Goal: Task Accomplishment & Management: Use online tool/utility

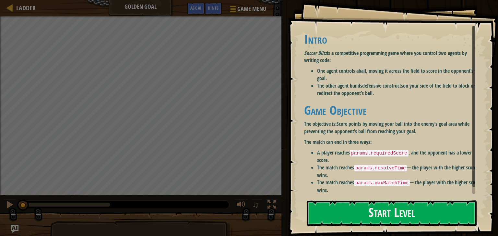
click at [399, 228] on div "Goals Intro Soccer Blitz is a competitive programming game where you control tw…" at bounding box center [393, 118] width 210 height 236
click at [397, 223] on button "Start Level" at bounding box center [391, 214] width 169 height 26
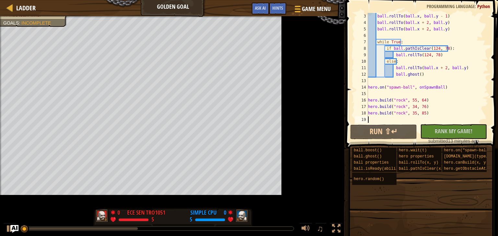
scroll to position [13, 0]
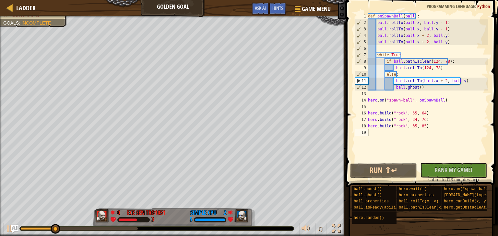
drag, startPoint x: 48, startPoint y: 227, endPoint x: 216, endPoint y: 235, distance: 167.7
click at [278, 0] on html "Ladder Golden Goal Game Menu Done Hints Ask AI 1 הההההההההההההההההההההההההההההה…" at bounding box center [249, 0] width 498 height 0
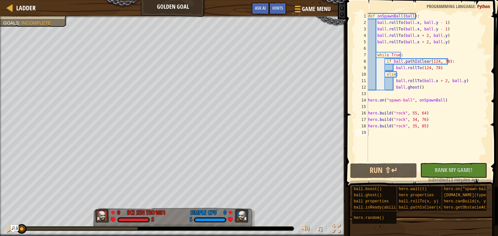
drag, startPoint x: 62, startPoint y: 228, endPoint x: 0, endPoint y: 214, distance: 63.0
click at [0, 214] on div "Red team wins. Goals : Incomplete 0 ECE SEN TRO1051 5 0 Simple CPU 5 ♫ Okar" at bounding box center [249, 126] width 498 height 220
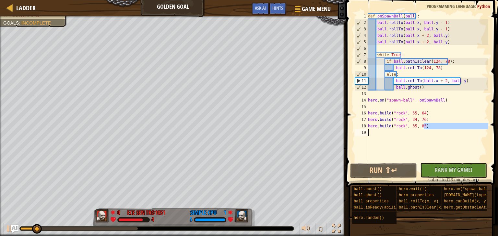
click at [259, 141] on div "Ladder Golden Goal Game Menu Done Hints Ask AI 1 הההההההההההההההההההההההההההההה…" at bounding box center [249, 118] width 498 height 236
click at [452, 127] on div "def onSpawnBall ( ball ) : ball . rollTo ( ball . x , ball . y - 1 ) ball . rol…" at bounding box center [426, 87] width 121 height 149
type textarea "[DOMAIN_NAME]("rock", 35, 85)"
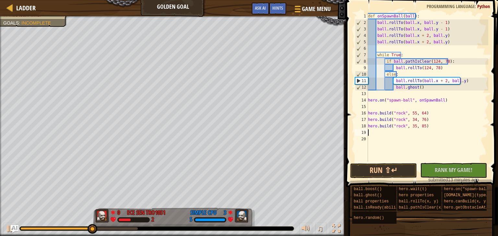
click at [402, 124] on div "def onSpawnBall ( ball ) : ball . rollTo ( ball . x , ball . y - 1 ) ball . rol…" at bounding box center [426, 94] width 121 height 162
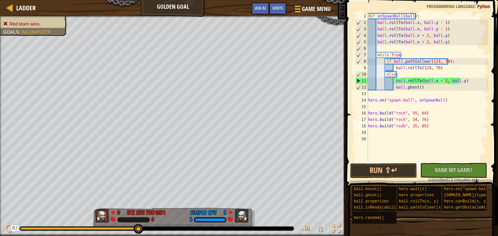
drag, startPoint x: 444, startPoint y: 7, endPoint x: 435, endPoint y: 7, distance: 9.1
drag, startPoint x: 131, startPoint y: 235, endPoint x: 0, endPoint y: 160, distance: 150.5
click at [0, 163] on div "Red team wins. Goals : Incomplete 0 ECE SEN TRO1051 0 5 Simple CPU 5 ♫ Okar" at bounding box center [249, 126] width 498 height 220
click at [401, 114] on div "def onSpawnBall ( ball ) : ball . rollTo ( ball . x , ball . y - 1 ) ball . rol…" at bounding box center [426, 94] width 121 height 162
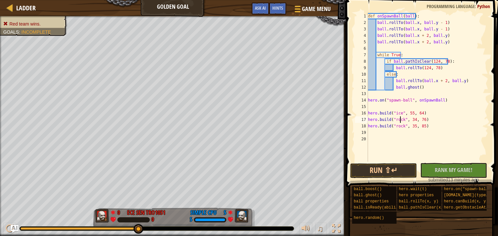
click at [401, 120] on div "def onSpawnBall ( ball ) : ball . rollTo ( ball . x , ball . y - 1 ) ball . rol…" at bounding box center [426, 94] width 121 height 162
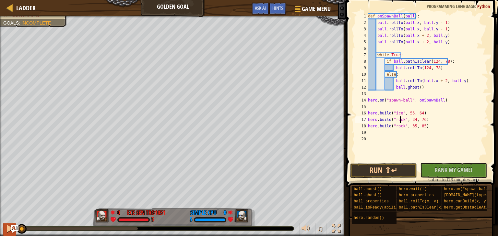
drag, startPoint x: 136, startPoint y: 228, endPoint x: 3, endPoint y: 231, distance: 132.9
click at [3, 231] on div "♫" at bounding box center [173, 227] width 346 height 19
drag, startPoint x: 45, startPoint y: 227, endPoint x: 80, endPoint y: 231, distance: 35.2
click at [78, 232] on div "♫" at bounding box center [173, 227] width 346 height 19
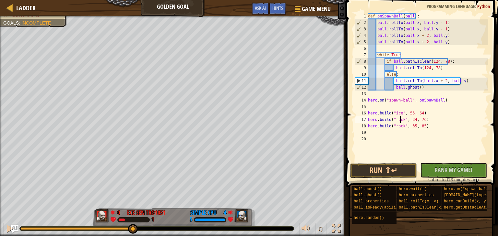
drag, startPoint x: 21, startPoint y: 230, endPoint x: 132, endPoint y: 242, distance: 112.1
click at [132, 0] on html "Ladder Golden Goal Game Menu Done Hints Ask AI 1 הההההההההההההההההההההההההההההה…" at bounding box center [249, 0] width 498 height 0
drag, startPoint x: 38, startPoint y: 227, endPoint x: 41, endPoint y: 223, distance: 5.0
click at [6, 225] on div "♫" at bounding box center [173, 227] width 346 height 19
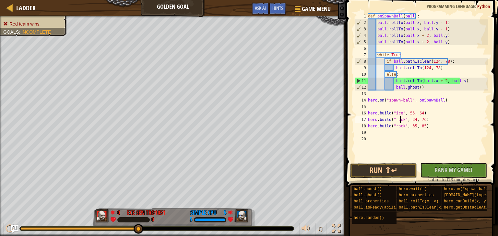
drag, startPoint x: 132, startPoint y: 232, endPoint x: 261, endPoint y: 251, distance: 130.4
click at [261, 0] on html "Ladder Golden Goal Game Menu Done Hints Ask AI 1 הההההההההההההההההההההההההההההה…" at bounding box center [249, 0] width 498 height 0
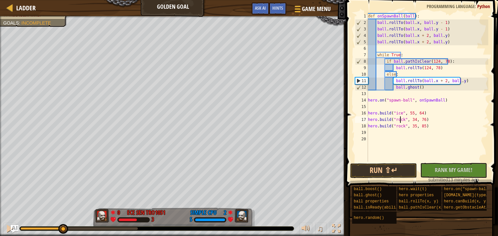
click at [63, 205] on div "Red team wins. Goals : Incomplete 0 ECE SEN TRO1051 3 2 Simple CPU 5 ♫ Okar" at bounding box center [249, 126] width 498 height 220
click at [407, 111] on div "def onSpawnBall ( ball ) : ball . rollTo ( ball . x , ball . y - 1 ) ball . rol…" at bounding box center [426, 94] width 121 height 162
type textarea "[DOMAIN_NAME]("ice", 55, 64)"
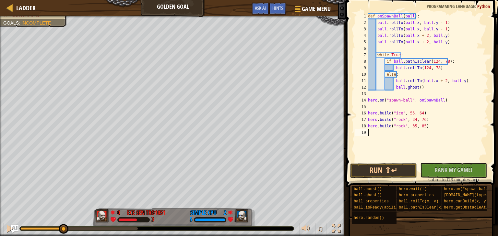
click at [407, 113] on div "def onSpawnBall ( ball ) : ball . rollTo ( ball . x , ball . y - 1 ) ball . rol…" at bounding box center [426, 94] width 121 height 162
click at [419, 113] on div "def onSpawnBall ( ball ) : ball . rollTo ( ball . x , ball . y - 1 ) ball . rol…" at bounding box center [426, 94] width 121 height 162
click at [409, 121] on div "def onSpawnBall ( ball ) : ball . rollTo ( ball . x , ball . y - 1 ) ball . rol…" at bounding box center [426, 94] width 121 height 162
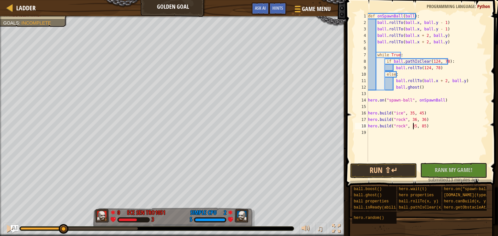
click at [413, 126] on div "def onSpawnBall ( ball ) : ball . rollTo ( ball . x , ball . y - 1 ) ball . rol…" at bounding box center [426, 94] width 121 height 162
click at [420, 125] on div "def onSpawnBall ( ball ) : ball . rollTo ( ball . x , ball . y - 1 ) ball . rol…" at bounding box center [426, 94] width 121 height 162
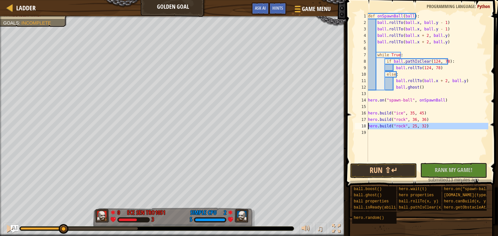
drag, startPoint x: 421, startPoint y: 131, endPoint x: 350, endPoint y: 125, distance: 71.5
click at [350, 125] on div "[DOMAIN_NAME]("rock", 25, 32) 1 2 3 4 5 6 7 8 9 10 11 12 13 14 15 16 17 18 19 d…" at bounding box center [421, 106] width 154 height 207
type textarea "[DOMAIN_NAME]("rock", 25, 32)"
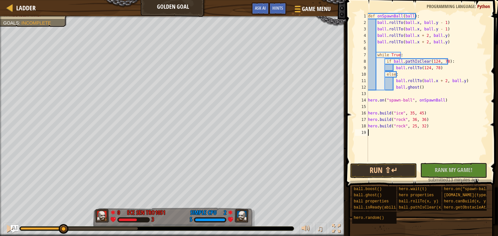
click at [367, 132] on div "[DOMAIN_NAME]("rock", 25, 32) 1 2 3 4 5 6 7 8 9 10 11 12 13 14 15 16 17 18 19 d…" at bounding box center [420, 87] width 134 height 149
paste textarea "hero.attack("Brack")"
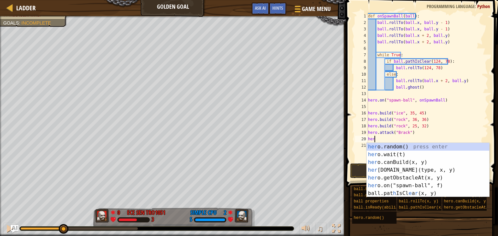
type textarea "h"
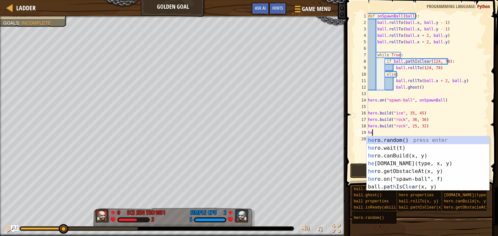
type textarea "h"
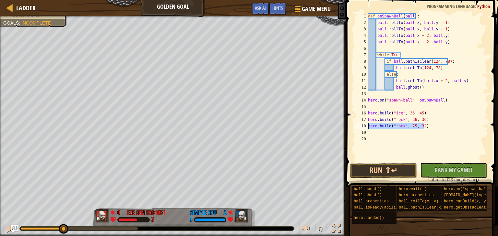
drag, startPoint x: 430, startPoint y: 125, endPoint x: 352, endPoint y: 126, distance: 77.8
click at [352, 126] on div "1 2 3 4 5 6 7 8 9 10 11 12 13 14 15 16 17 18 19 20 def onSpawnBall ( ball ) : b…" at bounding box center [421, 106] width 154 height 207
type textarea "[DOMAIN_NAME]("rock", 25, 32)"
click at [377, 133] on div "def onSpawnBall ( ball ) : ball . rollTo ( ball . x , ball . y - 1 ) ball . rol…" at bounding box center [426, 94] width 121 height 162
paste textarea "[DOMAIN_NAME]("rock", 25, 32)"
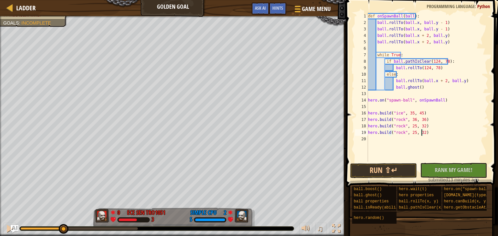
click at [421, 132] on div "def onSpawnBall ( ball ) : ball . rollTo ( ball . x , ball . y - 1 ) ball . rol…" at bounding box center [426, 94] width 121 height 162
click at [396, 169] on button "Run ⇧↵" at bounding box center [383, 171] width 67 height 15
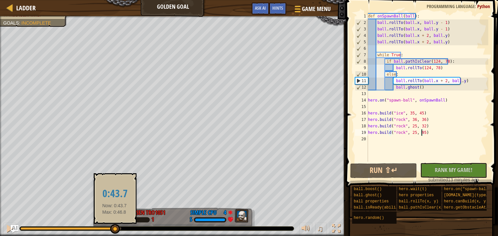
drag, startPoint x: 99, startPoint y: 228, endPoint x: 114, endPoint y: 227, distance: 15.6
click at [114, 227] on div at bounding box center [115, 230] width 10 height 10
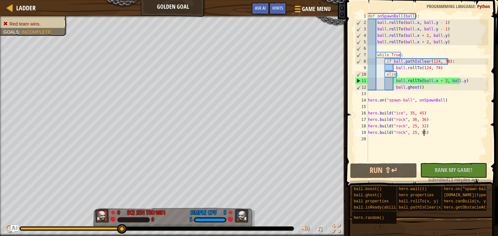
click at [441, 131] on div "def onSpawnBall ( ball ) : ball . rollTo ( ball . x , ball . y - 1 ) ball . rol…" at bounding box center [426, 94] width 121 height 162
click at [398, 112] on div "def onSpawnBall ( ball ) : ball . rollTo ( ball . x , ball . y - 1 ) ball . rol…" at bounding box center [426, 94] width 121 height 162
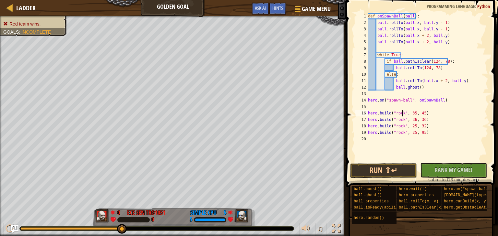
scroll to position [3, 3]
click at [440, 133] on div "def onSpawnBall ( ball ) : ball . rollTo ( ball . x , ball . y - 1 ) ball . rol…" at bounding box center [426, 94] width 121 height 162
type textarea "[DOMAIN_NAME]("rock", 25, 95)"
paste textarea "[DOMAIN_NAME]("rock", 25, 32)"
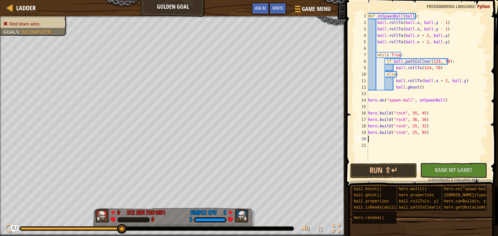
type textarea "[DOMAIN_NAME]("rock", 25, 32)"
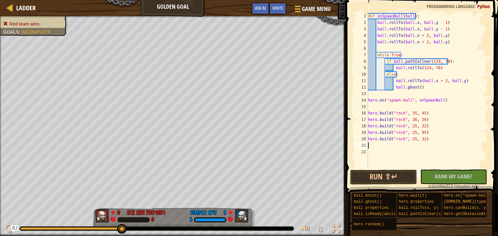
paste textarea "[DOMAIN_NAME]("rock", 25, 32)"
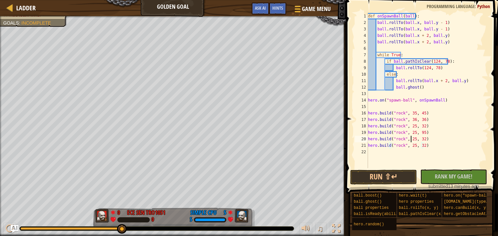
click at [411, 141] on div "def onSpawnBall ( ball ) : ball . rollTo ( ball . x , ball . y - 1 ) ball . rol…" at bounding box center [426, 97] width 121 height 168
click at [420, 139] on div "def onSpawnBall ( ball ) : ball . rollTo ( ball . x , ball . y - 1 ) ball . rol…" at bounding box center [426, 97] width 121 height 168
click at [411, 144] on div "def onSpawnBall ( ball ) : ball . rollTo ( ball . x , ball . y - 1 ) ball . rol…" at bounding box center [426, 97] width 121 height 168
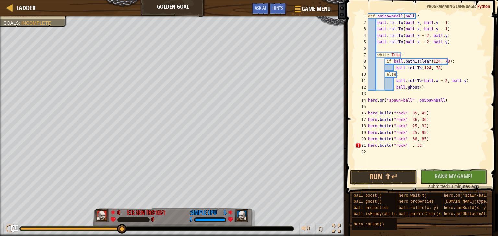
scroll to position [3, 4]
click at [419, 147] on div "def onSpawnBall ( ball ) : ball . rollTo ( ball . x , ball . y - 1 ) ball . rol…" at bounding box center [426, 97] width 121 height 168
click at [388, 177] on button "Run ⇧↵" at bounding box center [383, 177] width 67 height 15
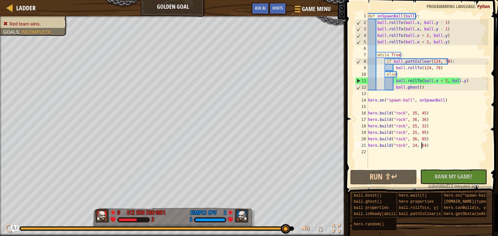
drag, startPoint x: 62, startPoint y: 227, endPoint x: 473, endPoint y: 245, distance: 411.5
click at [473, 0] on html "Ladder Golden Goal Game Menu Done Hints Ask AI 1 הההההההההההההההההההההההההההההה…" at bounding box center [249, 0] width 498 height 0
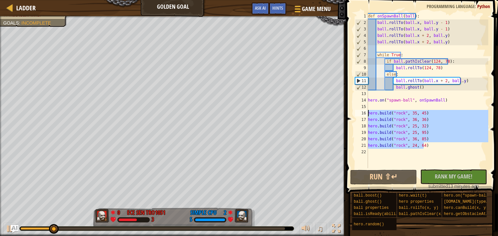
click at [335, 112] on div "Ladder Golden Goal Game Menu Done Hints Ask AI 1 הההההההההההההההההההההההההההההה…" at bounding box center [249, 118] width 498 height 236
click at [426, 145] on div "def onSpawnBall ( ball ) : ball . rollTo ( ball . x , ball . y - 1 ) ball . rol…" at bounding box center [426, 91] width 121 height 156
type textarea "[DOMAIN_NAME]("rock", 24, 64)"
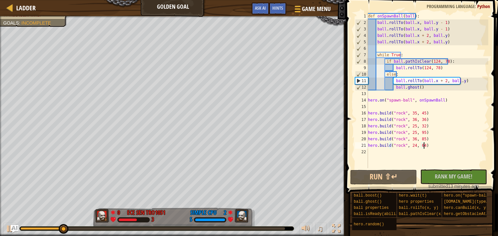
scroll to position [3, 0]
click at [428, 147] on div "def onSpawnBall ( ball ) : ball . rollTo ( ball . x , ball . y - 1 ) ball . rol…" at bounding box center [426, 97] width 121 height 168
type textarea "[DOMAIN_NAME]("rock", 24, 64)"
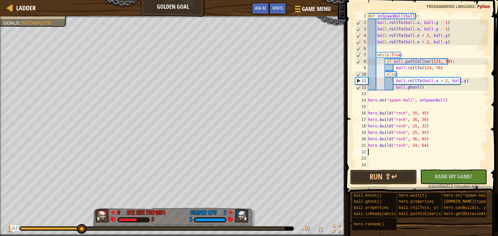
paste textarea "[DOMAIN_NAME]("rock", 25, 32)"
click at [421, 155] on div "def onSpawnBall ( ball ) : ball . rollTo ( ball . x , ball . y - 1 ) ball . rol…" at bounding box center [426, 97] width 121 height 168
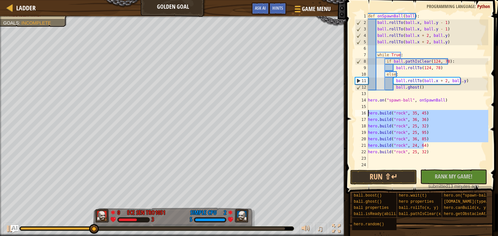
drag, startPoint x: 425, startPoint y: 144, endPoint x: 362, endPoint y: 110, distance: 71.7
click at [362, 110] on div "[DOMAIN_NAME]("rock", 25, 32) 1 2 3 4 5 6 7 8 9 10 11 12 13 14 15 16 17 18 19 2…" at bounding box center [420, 91] width 134 height 156
click at [428, 152] on div "def onSpawnBall ( ball ) : ball . rollTo ( ball . x , ball . y - 1 ) ball . rol…" at bounding box center [426, 97] width 121 height 168
type textarea "[DOMAIN_NAME]("rock", 25, 32)"
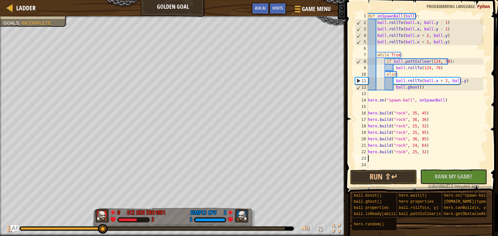
scroll to position [0, 0]
paste textarea "[DOMAIN_NAME]("rock", 24, 64)"
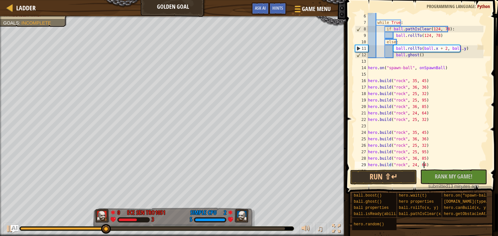
scroll to position [32, 0]
click at [392, 174] on button "Run ⇧↵" at bounding box center [383, 177] width 67 height 15
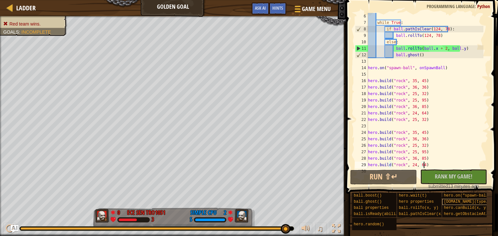
drag, startPoint x: 139, startPoint y: 228, endPoint x: 447, endPoint y: 199, distance: 310.1
click at [462, 213] on div "Ladder Golden Goal Game Menu Done Hints Ask AI 1 הההההההההההההההההההההההההההההה…" at bounding box center [249, 118] width 498 height 236
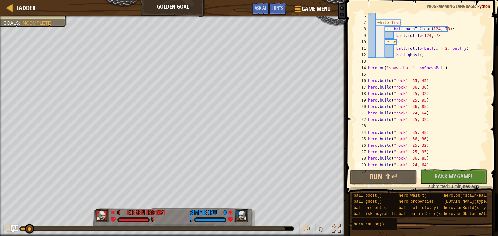
scroll to position [0, 0]
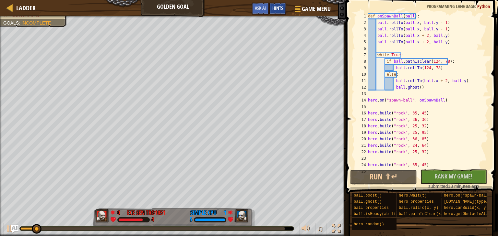
click at [277, 9] on span "Hints" at bounding box center [277, 8] width 11 height 6
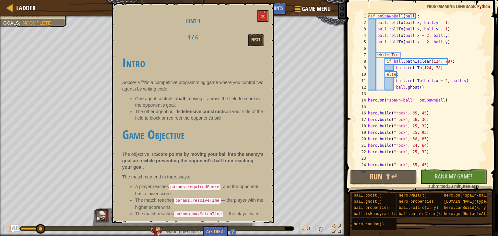
scroll to position [6, 0]
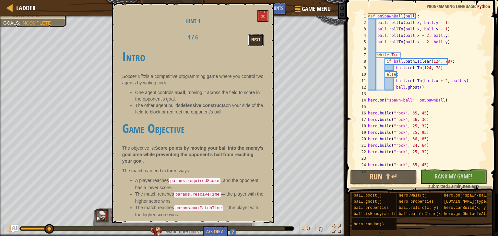
click at [256, 37] on button "Next" at bounding box center [256, 40] width 16 height 12
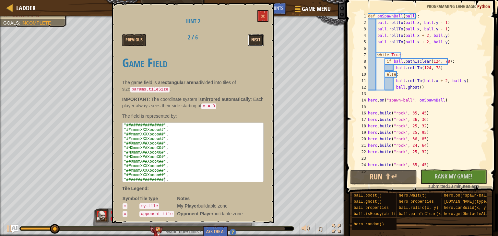
click at [256, 38] on button "Next" at bounding box center [256, 40] width 16 height 12
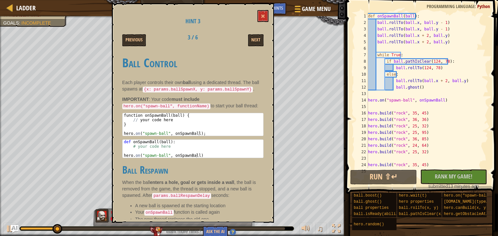
scroll to position [32, 0]
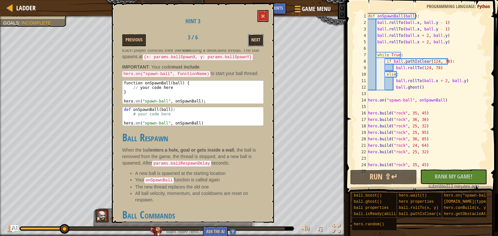
click at [256, 36] on button "Next" at bounding box center [256, 40] width 16 height 12
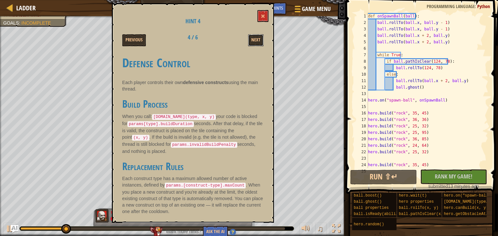
click at [256, 36] on button "Next" at bounding box center [256, 40] width 16 height 12
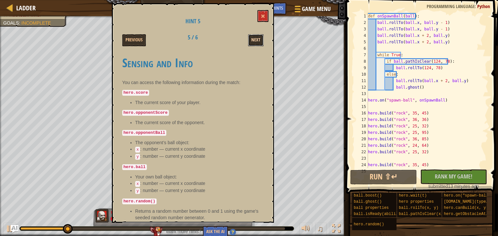
click at [258, 34] on button "Next" at bounding box center [256, 40] width 16 height 12
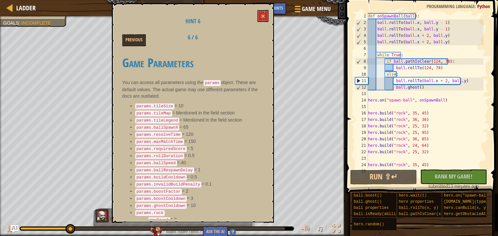
click at [264, 49] on div "Hint 6 Previous 6 / 6 Game Parameters You can access all parameters using the p…" at bounding box center [193, 113] width 162 height 220
click at [261, 10] on button at bounding box center [262, 16] width 11 height 12
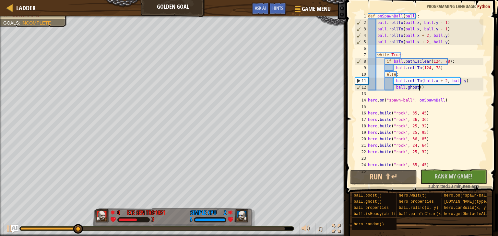
click at [454, 90] on div "def onSpawnBall ( ball ) : ball . rollTo ( ball . x , ball . y - 1 ) ball . rol…" at bounding box center [424, 97] width 117 height 168
click at [394, 75] on div "def onSpawnBall ( ball ) : ball . rollTo ( ball . x , ball . y - 1 ) ball . rol…" at bounding box center [424, 97] width 117 height 168
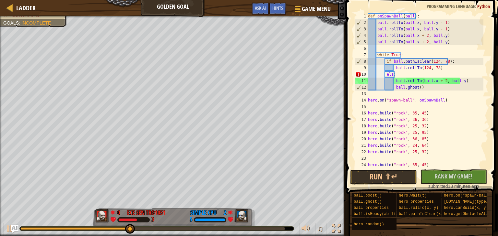
scroll to position [3, 2]
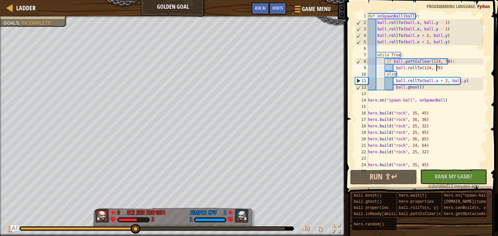
click at [436, 69] on div "def onSpawnBall ( ball ) : ball . rollTo ( ball . x , ball . y - 1 ) ball . rol…" at bounding box center [424, 97] width 117 height 168
type textarea "ball.rollTo(124, 78)"
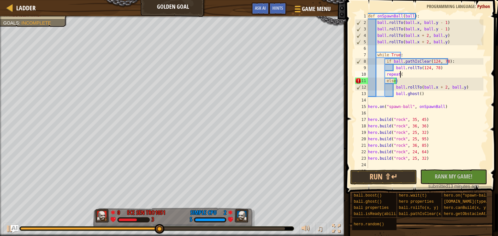
scroll to position [3, 3]
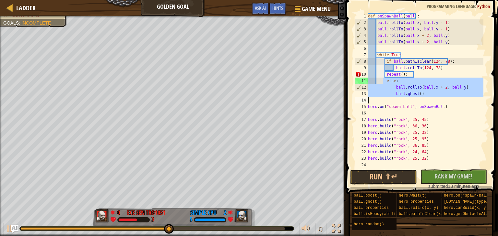
drag, startPoint x: 382, startPoint y: 80, endPoint x: 407, endPoint y: 98, distance: 30.7
click at [407, 98] on div "def onSpawnBall ( ball ) : ball . rollTo ( ball . x , ball . y - 1 ) ball . rol…" at bounding box center [424, 97] width 117 height 168
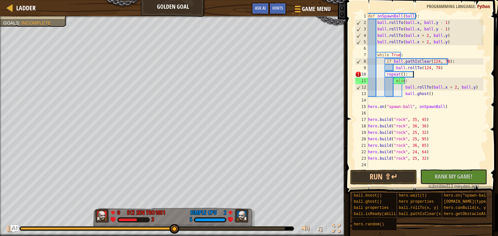
click at [434, 74] on div "def onSpawnBall ( ball ) : ball . rollTo ( ball . x , ball . y - 1 ) ball . rol…" at bounding box center [424, 97] width 117 height 168
click at [397, 75] on div "def onSpawnBall ( ball ) : ball . rollTo ( ball . x , ball . y - 1 ) ball . rol…" at bounding box center [424, 97] width 117 height 168
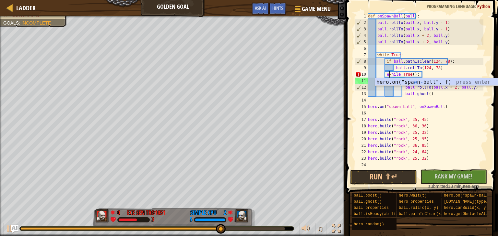
scroll to position [3, 2]
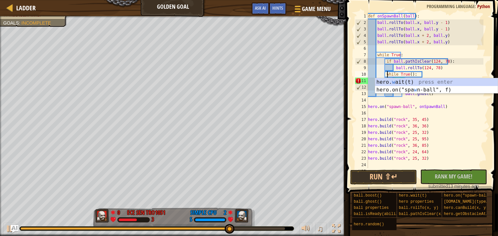
click at [453, 151] on div "def onSpawnBall ( ball ) : ball . rollTo ( ball . x , ball . y - 1 ) ball . rol…" at bounding box center [424, 97] width 117 height 168
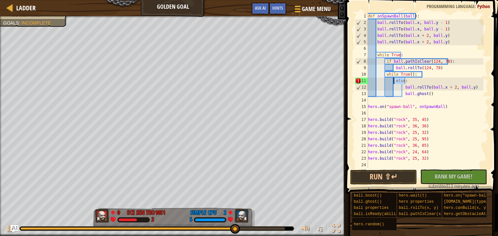
drag, startPoint x: 403, startPoint y: 80, endPoint x: 394, endPoint y: 78, distance: 9.6
click at [394, 78] on div "def onSpawnBall ( ball ) : ball . rollTo ( ball . x , ball . y - 1 ) ball . rol…" at bounding box center [424, 97] width 117 height 168
click at [394, 77] on div "def onSpawnBall ( ball ) : ball . rollTo ( ball . x , ball . y - 1 ) ball . rol…" at bounding box center [424, 97] width 117 height 168
drag, startPoint x: 406, startPoint y: 80, endPoint x: 391, endPoint y: 81, distance: 14.9
click at [391, 81] on div "def onSpawnBall ( ball ) : ball . rollTo ( ball . x , ball . y - 1 ) ball . rol…" at bounding box center [424, 97] width 117 height 168
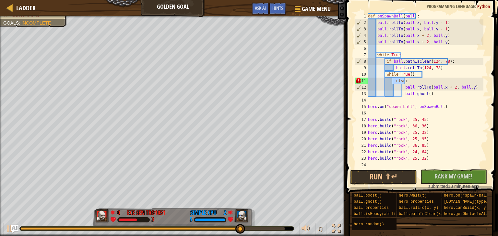
type textarea "else:"
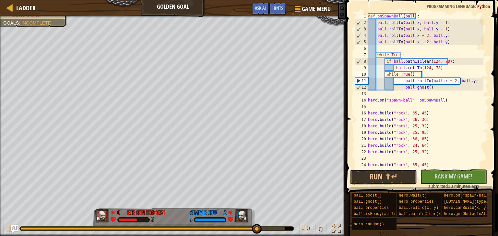
click at [441, 81] on div "def onSpawnBall ( ball ) : ball . rollTo ( ball . x , ball . y - 1 ) ball . rol…" at bounding box center [424, 97] width 117 height 168
click at [433, 86] on div "def onSpawnBall ( ball ) : ball . rollTo ( ball . x , ball . y - 1 ) ball . rol…" at bounding box center [424, 97] width 117 height 168
type textarea "ball.ghost()"
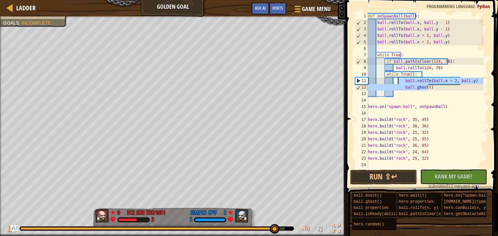
drag, startPoint x: 379, startPoint y: 93, endPoint x: 398, endPoint y: 81, distance: 22.3
click at [398, 81] on div "def onSpawnBall ( ball ) : ball . rollTo ( ball . x , ball . y - 1 ) ball . rol…" at bounding box center [424, 97] width 117 height 168
type textarea "ball.rollTo(ball.x + 2, ball.y) ball.ghost()"
click at [397, 96] on div "def onSpawnBall ( ball ) : ball . rollTo ( ball . x , ball . y - 1 ) ball . rol…" at bounding box center [424, 97] width 117 height 168
paste textarea "ball.ghost()"
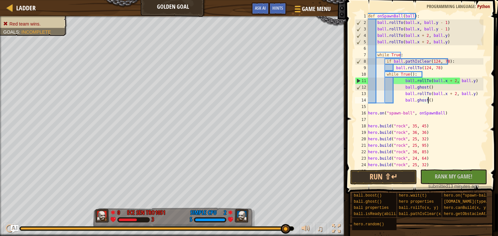
click at [440, 96] on div "def onSpawnBall ( ball ) : ball . rollTo ( ball . x , ball . y - 1 ) ball . rol…" at bounding box center [424, 97] width 117 height 168
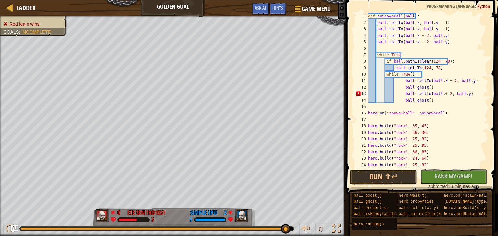
scroll to position [3, 6]
click at [467, 94] on div "def onSpawnBall ( ball ) : ball . rollTo ( ball . x , ball . y - 1 ) ball . rol…" at bounding box center [424, 97] width 117 height 168
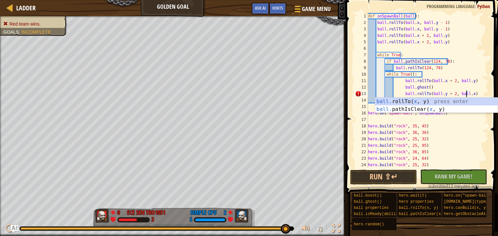
scroll to position [3, 8]
click at [452, 129] on div "def onSpawnBall ( ball ) : ball . rollTo ( ball . x , ball . y - 1 ) ball . rol…" at bounding box center [424, 97] width 117 height 168
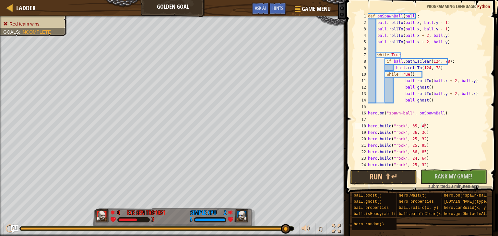
scroll to position [3, 4]
click at [394, 175] on button "Run ⇧↵" at bounding box center [383, 177] width 67 height 15
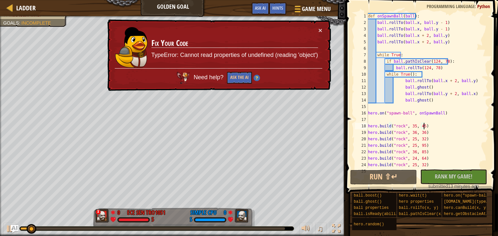
click at [322, 35] on div "× Fix Your Code TypeError: Cannot read properties of undefined (reading 'object…" at bounding box center [218, 55] width 225 height 72
click at [317, 42] on h3 "Fix Your Code" at bounding box center [234, 43] width 167 height 9
click at [320, 29] on button "×" at bounding box center [320, 30] width 4 height 7
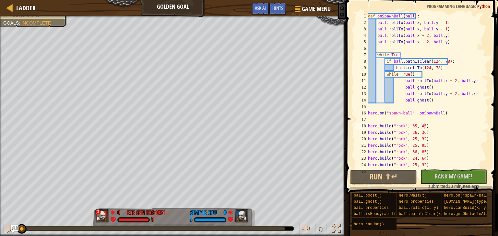
drag, startPoint x: 39, startPoint y: 225, endPoint x: 0, endPoint y: 174, distance: 64.2
click at [0, 174] on div "Red team wins. Goals : Incomplete x 0 ECE SEN TRO1051 5 0 Simple CPU 5 ♫ Okar" at bounding box center [249, 126] width 498 height 220
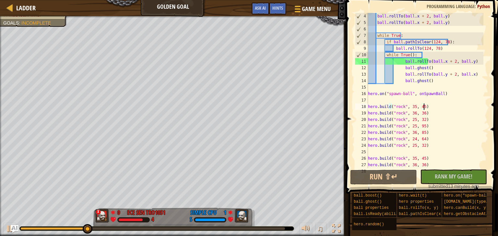
scroll to position [58, 0]
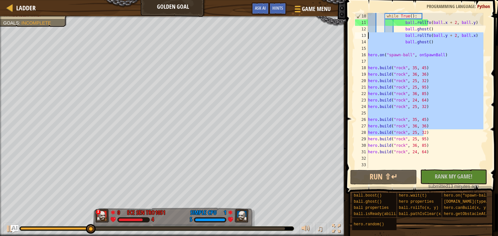
click at [320, 24] on div "Ladder Golden Goal Game Menu Done Hints Ask AI 1 הההההההההההההההההההההההההההההה…" at bounding box center [249, 118] width 498 height 236
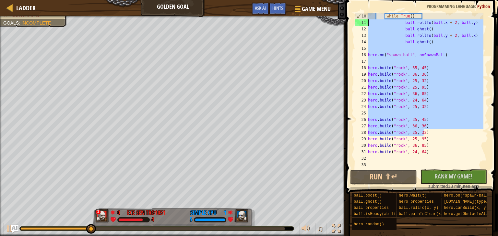
drag, startPoint x: 395, startPoint y: 123, endPoint x: 398, endPoint y: 131, distance: 8.6
click at [394, 122] on div "while True ( ) : ball . rollTo ( ball . x + 2 , ball . y ) ball . ghost ( ) bal…" at bounding box center [424, 91] width 117 height 156
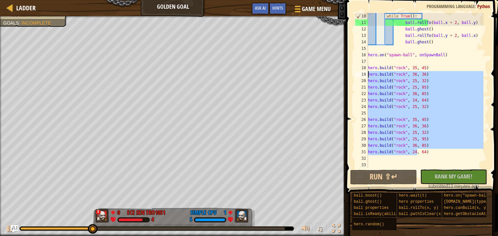
click at [286, 48] on div "Ladder Golden Goal Game Menu Done Hints Ask AI 1 הההההההההההההההההההההההההההההה…" at bounding box center [249, 118] width 498 height 236
type textarea "hero.on("spawn-ball", onSpawnBall)"
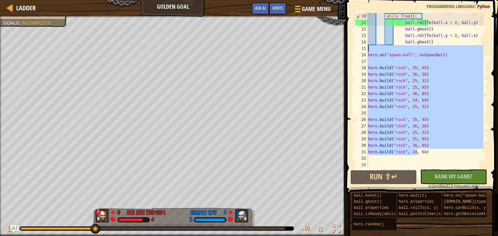
drag, startPoint x: 384, startPoint y: 175, endPoint x: 371, endPoint y: 191, distance: 20.5
click at [381, 177] on button "Run ⇧↵" at bounding box center [383, 177] width 67 height 15
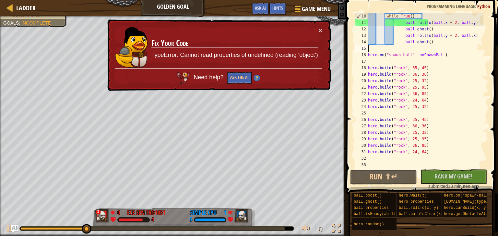
scroll to position [19, 0]
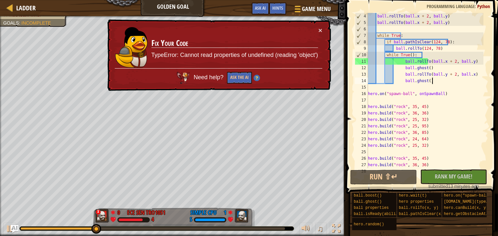
click at [433, 81] on div "ball . rollTo ( ball . x + 2 , ball . y ) ball . rollTo ( ball . x + 2 , ball .…" at bounding box center [424, 97] width 117 height 168
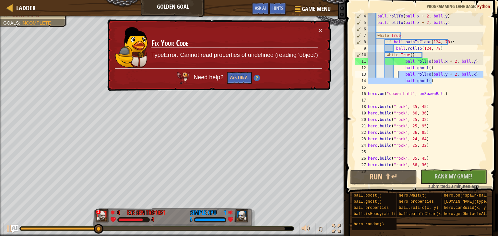
drag, startPoint x: 427, startPoint y: 84, endPoint x: 397, endPoint y: 76, distance: 31.4
click at [397, 76] on div "ball . rollTo ( ball . x + 2 , ball . y ) ball . rollTo ( ball . x + 2 , ball .…" at bounding box center [424, 97] width 117 height 168
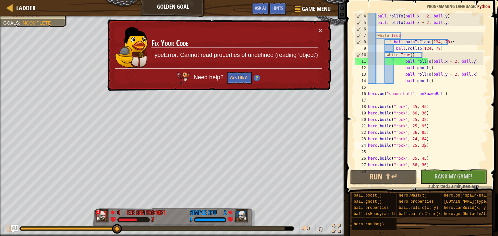
click at [424, 144] on div "ball . rollTo ( ball . x + 2 , ball . y ) ball . rollTo ( ball . x + 2 , ball .…" at bounding box center [424, 97] width 117 height 168
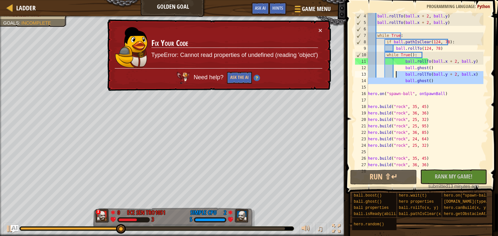
drag, startPoint x: 409, startPoint y: 87, endPoint x: 396, endPoint y: 75, distance: 17.9
click at [396, 75] on div "ball . rollTo ( ball . x + 2 , ball . y ) ball . rollTo ( ball . x + 2 , ball .…" at bounding box center [424, 97] width 117 height 168
click at [396, 75] on div "ball . rollTo ( ball . x + 2 , ball . y ) ball . rollTo ( ball . x + 2 , ball .…" at bounding box center [424, 91] width 117 height 156
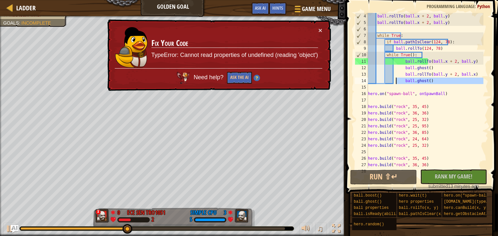
drag, startPoint x: 416, startPoint y: 87, endPoint x: 396, endPoint y: 78, distance: 22.3
click at [396, 78] on div "ball . rollTo ( ball . x + 2 , ball . y ) ball . rollTo ( ball . x + 2 , ball .…" at bounding box center [424, 97] width 117 height 168
type textarea "ball.ghost()"
click at [436, 88] on div "ball . rollTo ( ball . x + 2 , ball . y ) ball . rollTo ( ball . x + 2 , ball .…" at bounding box center [424, 91] width 117 height 156
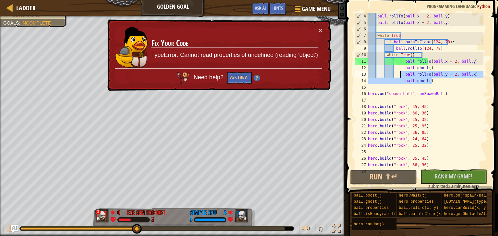
drag, startPoint x: 422, startPoint y: 84, endPoint x: 399, endPoint y: 76, distance: 24.1
click at [399, 76] on div "ball . rollTo ( ball . x + 2 , ball . y ) ball . rollTo ( ball . x + 2 , ball .…" at bounding box center [424, 97] width 117 height 168
click at [416, 78] on div "ball . rollTo ( ball . x + 2 , ball . y ) ball . rollTo ( ball . x + 2 , ball .…" at bounding box center [424, 91] width 117 height 156
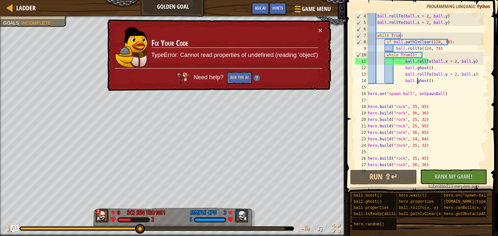
click at [440, 83] on div "ball . rollTo ( ball . x + 2 , ball . y ) ball . rollTo ( ball . x + 2 , ball .…" at bounding box center [424, 97] width 117 height 168
click at [441, 75] on div "ball . rollTo ( ball . x + 2 , ball . y ) ball . rollTo ( ball . x + 2 , ball .…" at bounding box center [424, 97] width 117 height 168
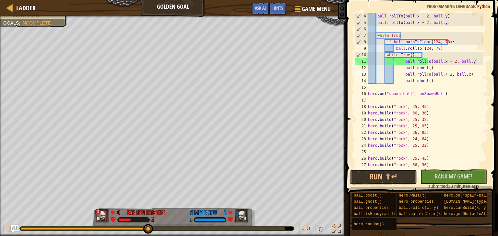
scroll to position [3, 6]
click at [465, 75] on div "ball . rollTo ( ball . x + 2 , ball . y ) ball . rollTo ( ball . x + 2 , ball .…" at bounding box center [424, 97] width 117 height 168
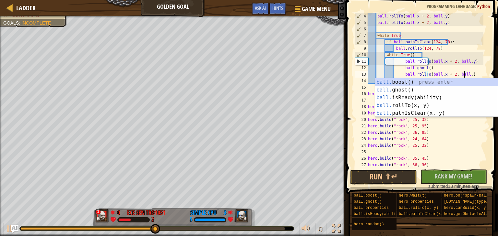
scroll to position [3, 8]
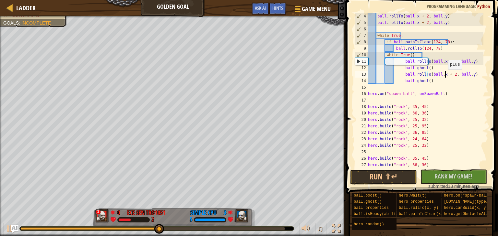
click at [444, 76] on div "ball . rollTo ( ball . x + 2 , ball . y ) ball . rollTo ( ball . x + 2 , ball .…" at bounding box center [424, 97] width 117 height 168
click at [461, 133] on div "ball . rollTo ( ball . x + 2 , ball . y ) ball . rollTo ( ball . x + 2 , ball .…" at bounding box center [424, 97] width 117 height 168
click at [381, 176] on button "Run ⇧↵" at bounding box center [383, 177] width 67 height 15
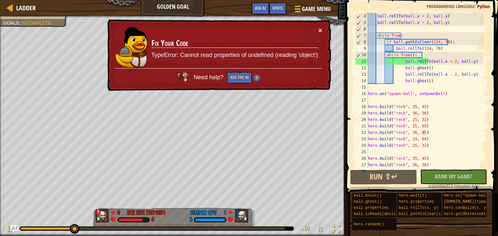
click at [320, 29] on button "×" at bounding box center [320, 30] width 4 height 7
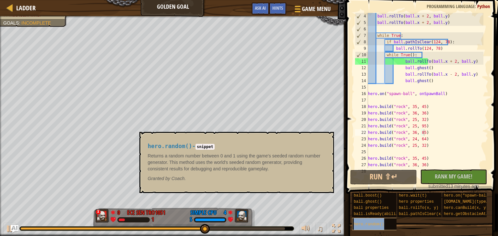
click at [368, 228] on div "hero.random()" at bounding box center [377, 224] width 50 height 12
click at [463, 124] on div "ball . rollTo ( ball . x + 2 , ball . y ) ball . rollTo ( ball . x + 2 , ball .…" at bounding box center [424, 97] width 117 height 168
click at [438, 128] on div "ball . rollTo ( ball . x + 2 , ball . y ) ball . rollTo ( ball . x + 2 , ball .…" at bounding box center [424, 97] width 117 height 168
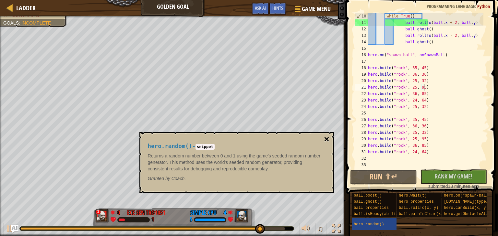
click at [328, 139] on button "×" at bounding box center [326, 139] width 5 height 9
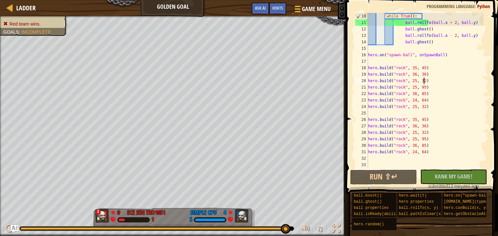
click at [435, 82] on div "while True ( ) : ball . rollTo ( ball . x + 2 , ball . y ) ball . ghost ( ) bal…" at bounding box center [424, 97] width 117 height 168
drag, startPoint x: 418, startPoint y: 152, endPoint x: 422, endPoint y: 150, distance: 4.2
click at [414, 153] on div "while True ( ) : ball . rollTo ( ball . x + 2 , ball . y ) ball . ghost ( ) bal…" at bounding box center [424, 97] width 117 height 168
click at [424, 148] on div "while True ( ) : ball . rollTo ( ball . x + 2 , ball . y ) ball . ghost ( ) bal…" at bounding box center [424, 97] width 117 height 168
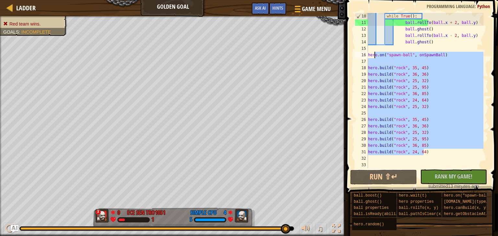
scroll to position [0, 0]
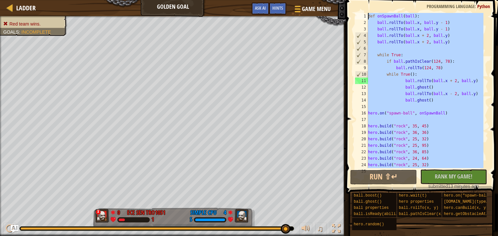
drag, startPoint x: 425, startPoint y: 153, endPoint x: 374, endPoint y: -28, distance: 188.7
click at [374, 0] on html "Ladder Golden Goal Game Menu Done Hints Ask AI 1 הההההההההההההההההההההההההההההה…" at bounding box center [249, 0] width 498 height 0
type textarea "def onSpawnBall(ball): ball.rollTo(ball.x, ball.y - 1)"
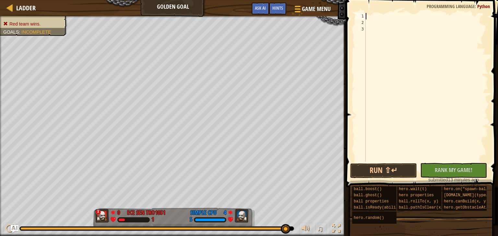
scroll to position [3, 0]
paste textarea "ball.ghost()"
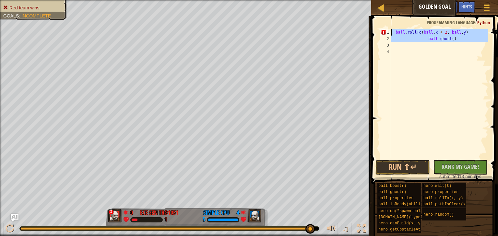
click at [366, 26] on div "Ladder Golden Goal Game Menu Done Hints Ask AI 1 הההההההההההההההההההההההההההההה…" at bounding box center [249, 118] width 498 height 236
type textarea "ball.rollTo(ball.x + 2, ball.y) ball.ghost()"
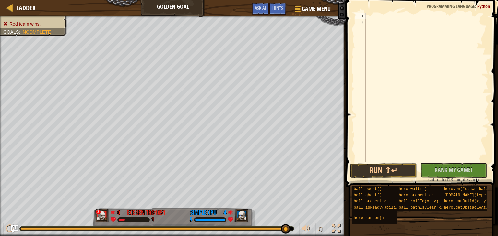
paste textarea "ball.ghost()"
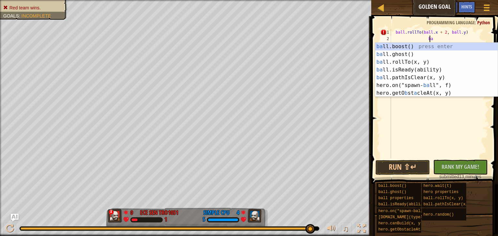
type textarea "b"
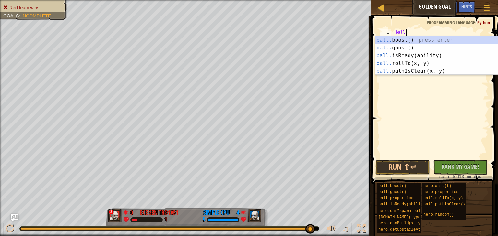
type textarea "b"
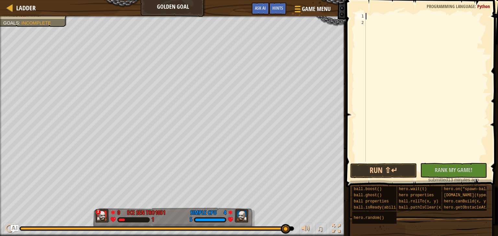
paste textarea "ball.ghost()"
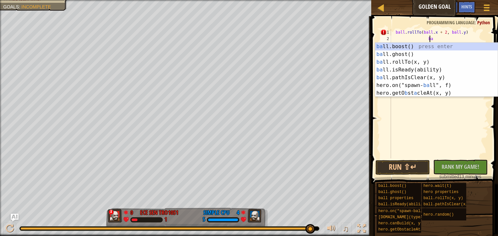
type textarea "b"
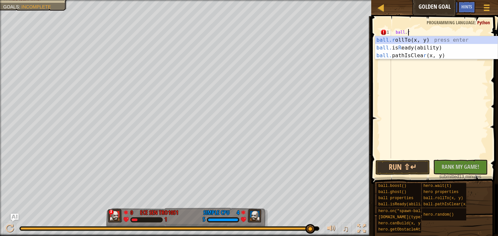
type textarea "b"
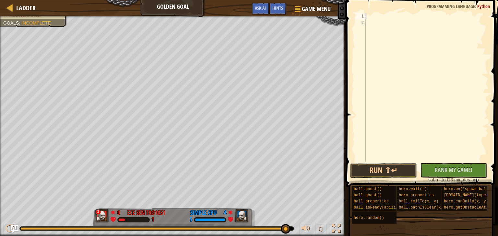
click at [372, 17] on div at bounding box center [426, 94] width 124 height 162
paste textarea "ball.ghost()"
type textarea "ball.ghost()"
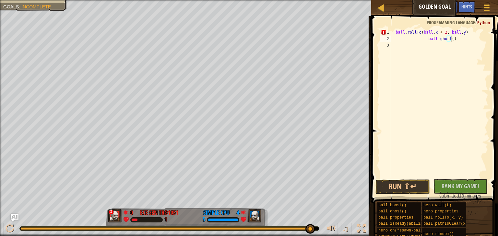
drag, startPoint x: 444, startPoint y: 28, endPoint x: 372, endPoint y: 24, distance: 72.7
click at [372, 24] on span at bounding box center [435, 100] width 132 height 207
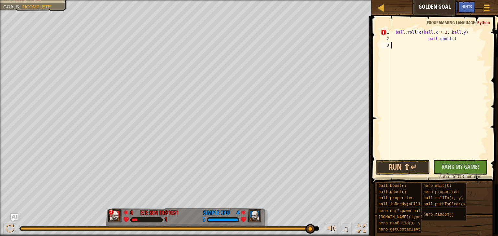
click at [442, 49] on div "ball . rollTo ( ball . x + 2 , ball . y ) ball . ghost ( )" at bounding box center [438, 100] width 98 height 143
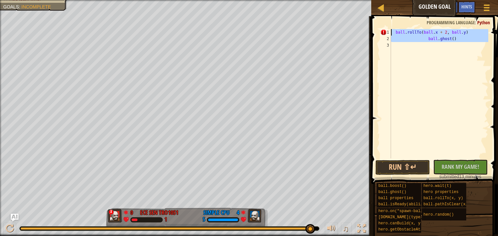
click at [359, 27] on div "Ladder Golden Goal Game Menu Done Hints Ask AI 1 הההההההההההההההההההההההההההההה…" at bounding box center [249, 118] width 498 height 236
type textarea "ball.rollTo(ball.x + 2, ball.y) ball.ghost()"
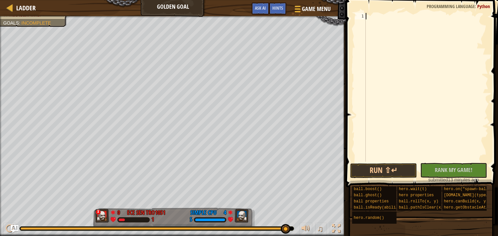
paste textarea "ball.ghost()"
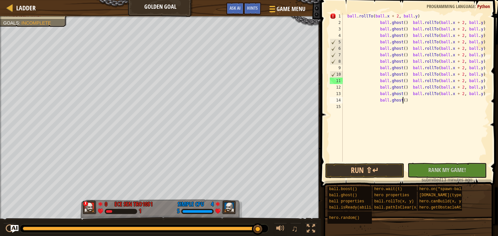
paste textarea
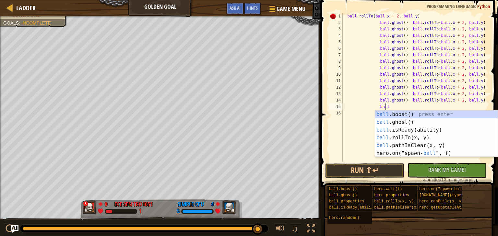
type textarea "b"
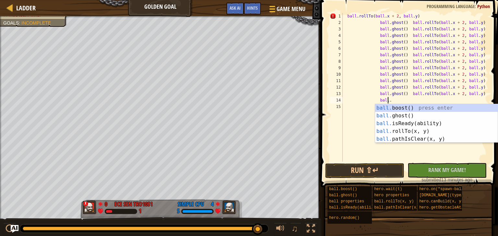
type textarea "b"
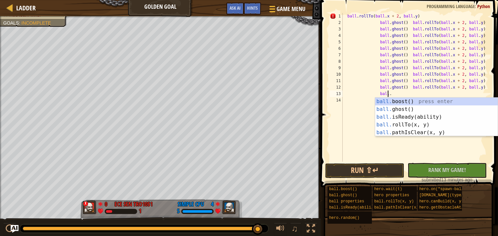
type textarea "b"
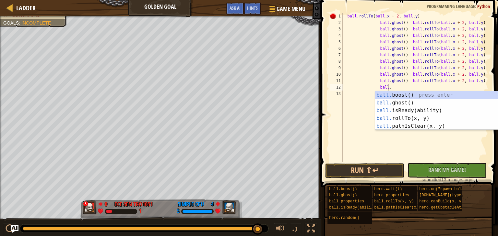
type textarea "b"
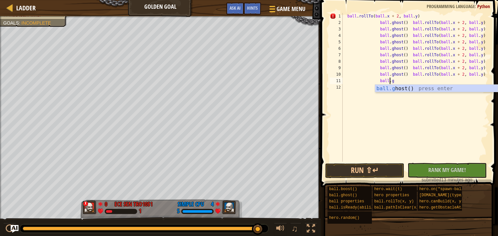
type textarea "b"
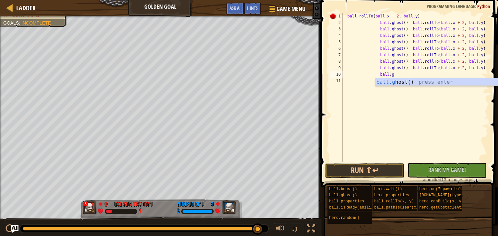
type textarea "b"
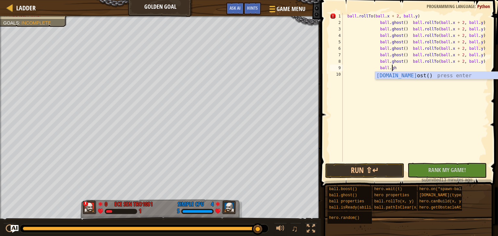
type textarea "b"
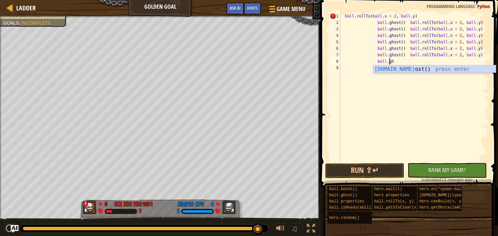
type textarea "b"
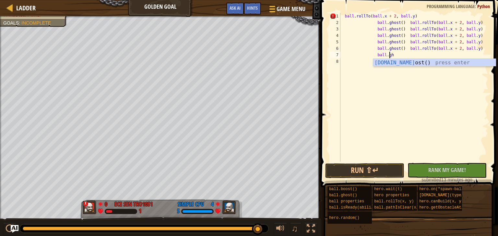
type textarea "b"
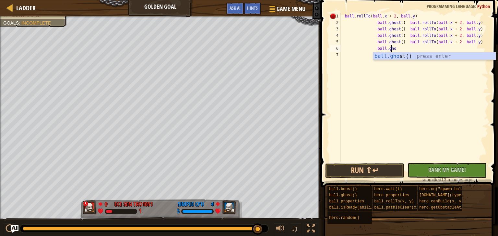
type textarea "b"
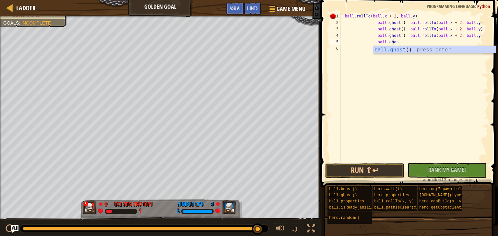
type textarea "b"
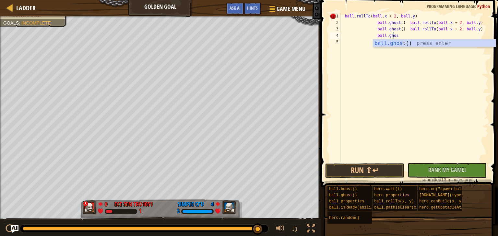
type textarea "b"
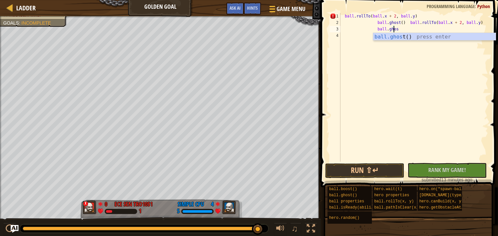
type textarea "b"
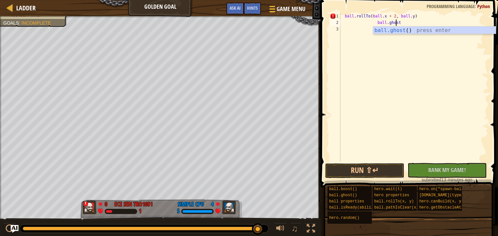
type textarea "b"
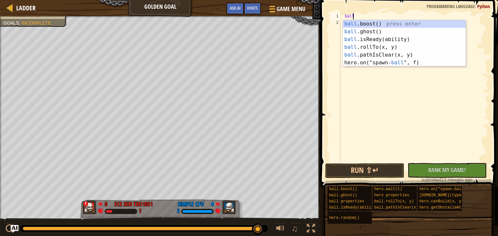
type textarea "b"
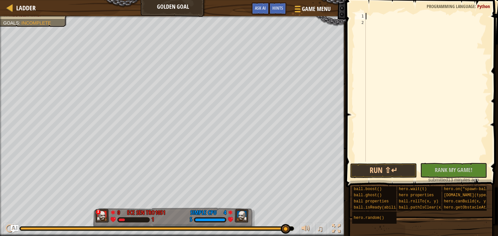
click at [385, 15] on div at bounding box center [426, 94] width 124 height 162
paste textarea "ball.ghost()"
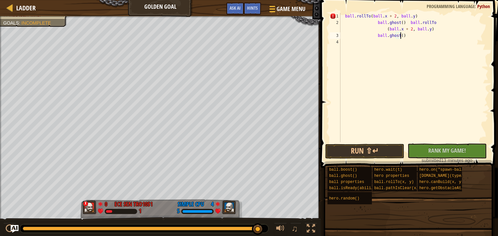
paste textarea "v"
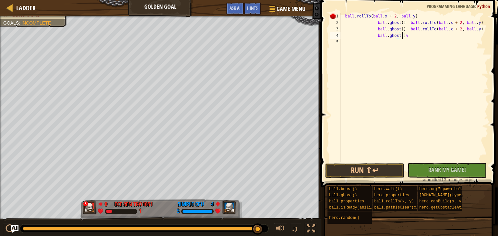
scroll to position [3, 5]
paste textarea
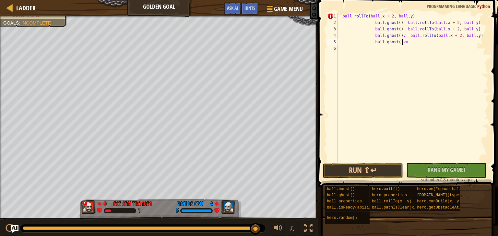
scroll to position [3, 5]
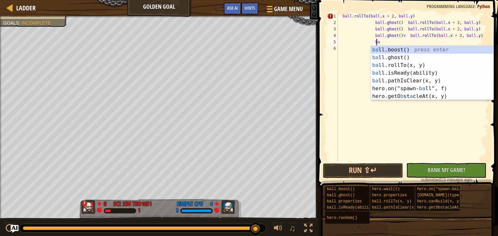
type textarea "b"
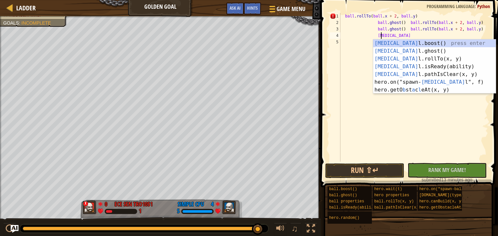
type textarea "b"
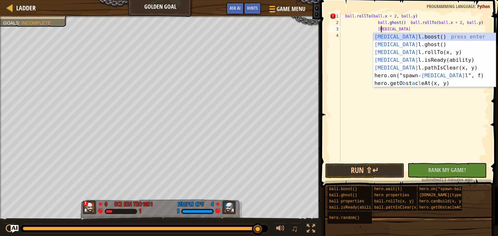
type textarea "b"
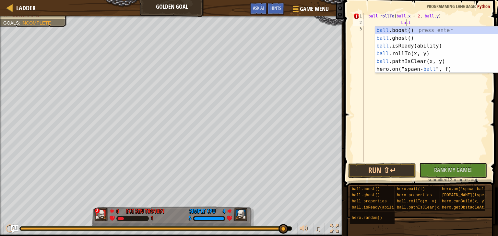
type textarea "b"
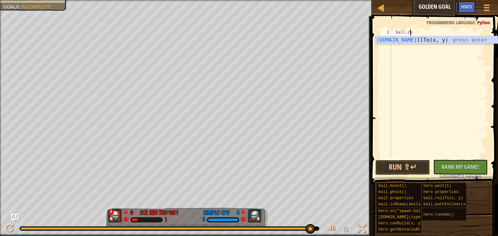
type textarea "b"
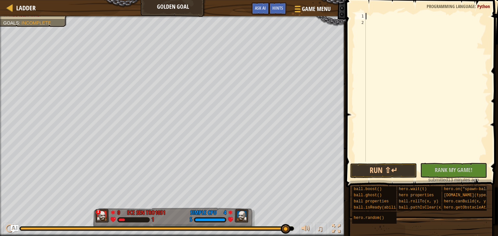
click at [401, 37] on div at bounding box center [426, 94] width 124 height 162
paste textarea "ball.ghost()"
type textarea "ball.ghost()"
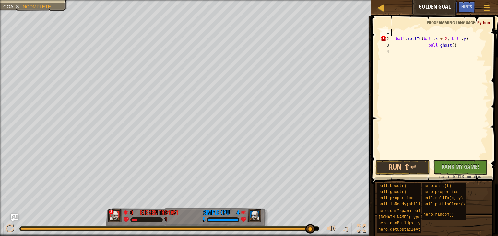
drag, startPoint x: 423, startPoint y: 30, endPoint x: 408, endPoint y: 31, distance: 15.3
click at [388, 11] on div "Ladder Golden Goal Game Menu Done Hints Ask AI 1 הההההההההההההההההההההההההההההה…" at bounding box center [249, 118] width 498 height 236
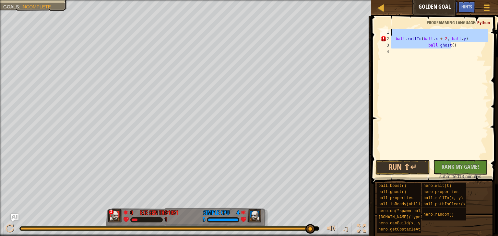
drag, startPoint x: 462, startPoint y: 46, endPoint x: 394, endPoint y: 28, distance: 70.6
click at [394, 28] on div "1 2 3 4 ball . rollTo ( ball . x + 2 , ball . y ) ball . ghost ( ) הההההההההההה…" at bounding box center [433, 112] width 129 height 187
type textarea "ball.rollTo(ball.x + 2, ball.y)"
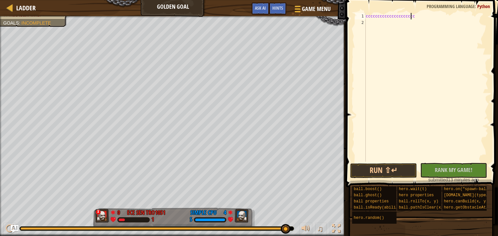
type textarea "cccccccccccccccccccccccccccc"
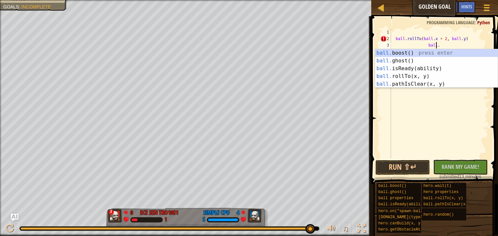
type textarea "b"
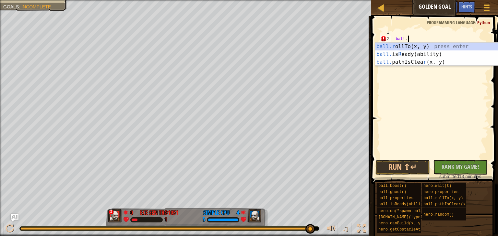
type textarea "b"
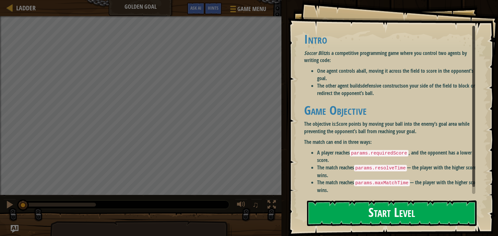
click at [347, 215] on button "Start Level" at bounding box center [391, 214] width 169 height 26
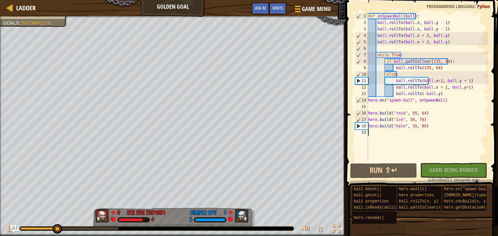
click at [411, 125] on div "def onSpawnBall ( ball ) : ball . rollTo ( ball . x , ball . y - 1 ) ball . rol…" at bounding box center [426, 94] width 121 height 162
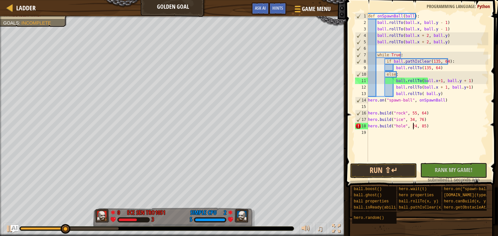
scroll to position [3, 4]
click at [421, 128] on div "def onSpawnBall ( ball ) : ball . rollTo ( ball . x , ball . y - 1 ) ball . rol…" at bounding box center [426, 94] width 121 height 162
type textarea "hero.build("hole", 24, 96)"
click at [497, 133] on span at bounding box center [422, 84] width 157 height 207
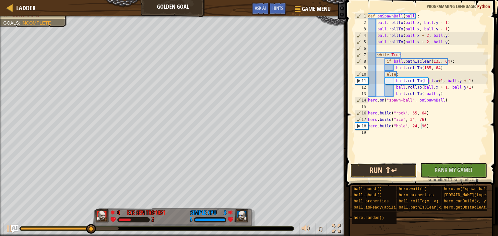
click at [393, 165] on button "Run ⇧↵" at bounding box center [383, 171] width 67 height 15
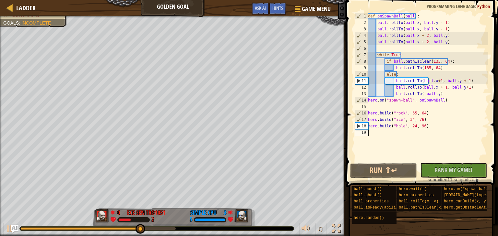
click at [440, 134] on div "def onSpawnBall ( ball ) : ball . rollTo ( ball . x , ball . y - 1 ) ball . rol…" at bounding box center [426, 94] width 121 height 162
click at [433, 95] on div "def onSpawnBall ( ball ) : ball . rollTo ( ball . x , ball . y - 1 ) ball . rol…" at bounding box center [426, 94] width 121 height 162
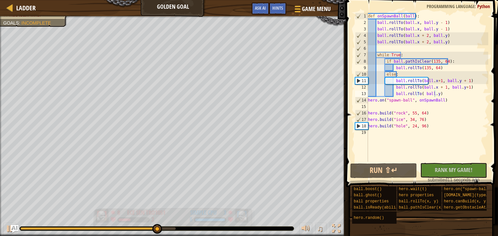
drag, startPoint x: 213, startPoint y: 211, endPoint x: 190, endPoint y: 217, distance: 23.4
click at [190, 217] on div "3 Simple CPU 5" at bounding box center [211, 216] width 43 height 14
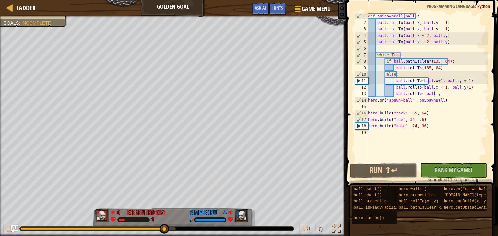
click at [432, 94] on div "def onSpawnBall ( ball ) : ball . rollTo ( ball . x , ball . y - 1 ) ball . rol…" at bounding box center [426, 94] width 121 height 162
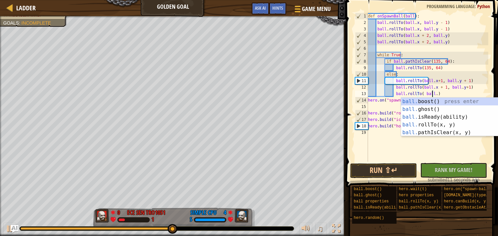
type textarea "ball.rollTo( ball.x)"
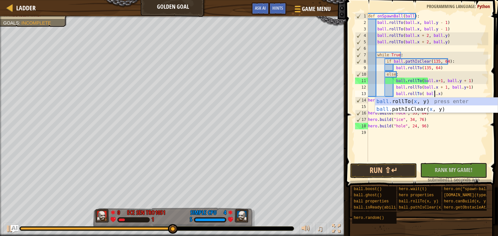
scroll to position [3, 5]
click at [445, 138] on div "def onSpawnBall ( ball ) : ball . rollTo ( ball . x , ball . y - 1 ) ball . rol…" at bounding box center [426, 94] width 121 height 162
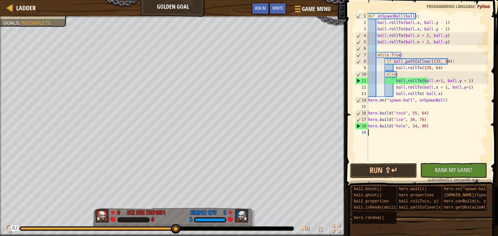
scroll to position [3, 0]
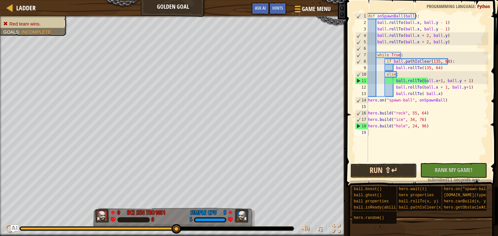
click at [400, 167] on button "Run ⇧↵" at bounding box center [383, 171] width 67 height 15
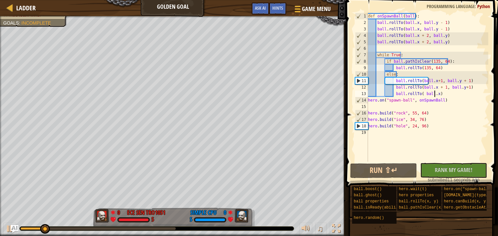
click at [434, 93] on div "def onSpawnBall ( ball ) : ball . rollTo ( ball . x , ball . y - 1 ) ball . rol…" at bounding box center [426, 94] width 121 height 162
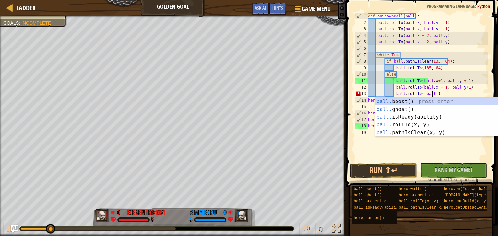
scroll to position [3, 5]
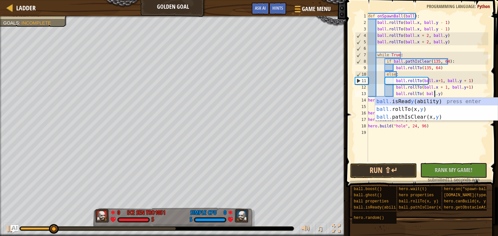
type textarea "ball.rollTo( ball.y)"
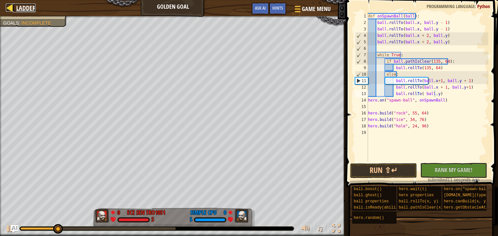
click at [16, 9] on link "Ladder" at bounding box center [24, 8] width 23 height 9
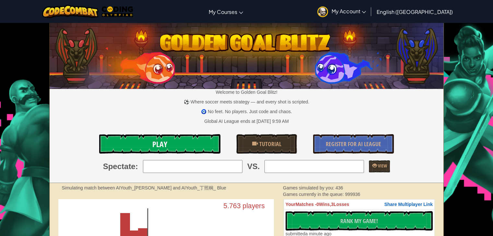
click at [170, 139] on link "Play" at bounding box center [159, 143] width 121 height 19
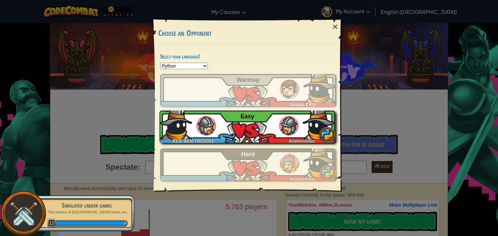
click at [290, 125] on img at bounding box center [288, 125] width 19 height 19
